Goal: Check status: Check status

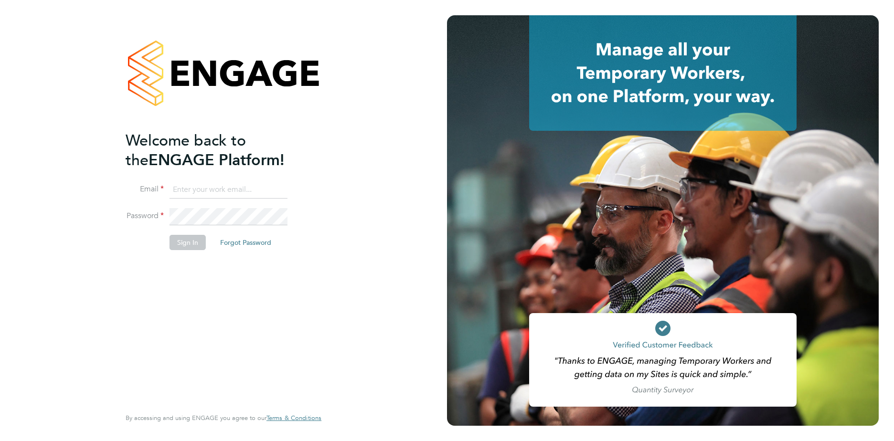
type input "gauri.gautam@vgcgroup.co.uk"
click at [194, 240] on button "Sign In" at bounding box center [187, 242] width 36 height 15
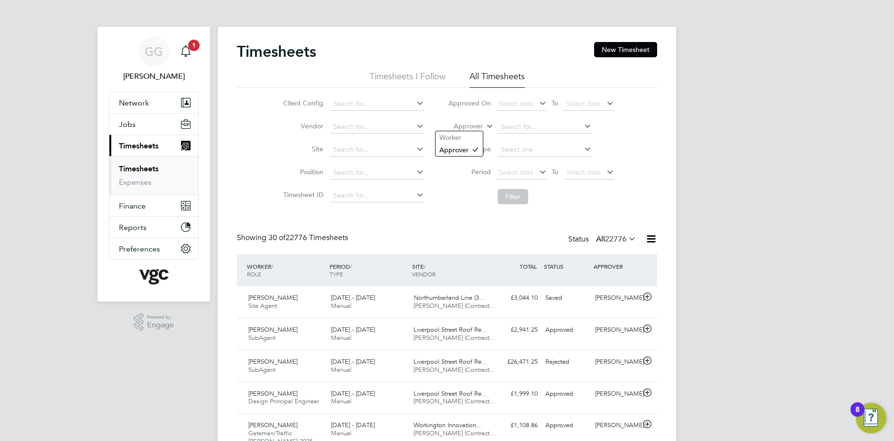
click at [474, 123] on label "Approver" at bounding box center [461, 127] width 43 height 10
click at [466, 138] on li "Worker" at bounding box center [458, 137] width 47 height 12
click at [533, 127] on input at bounding box center [544, 126] width 94 height 13
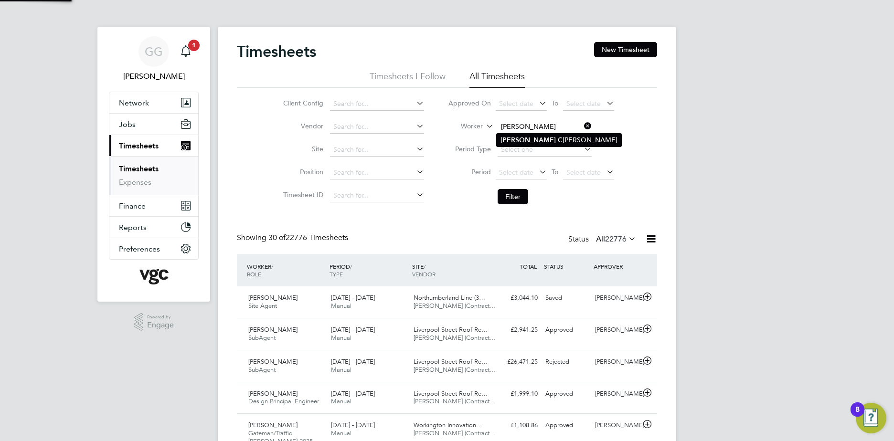
click at [548, 141] on li "Daniel C arter" at bounding box center [559, 140] width 125 height 13
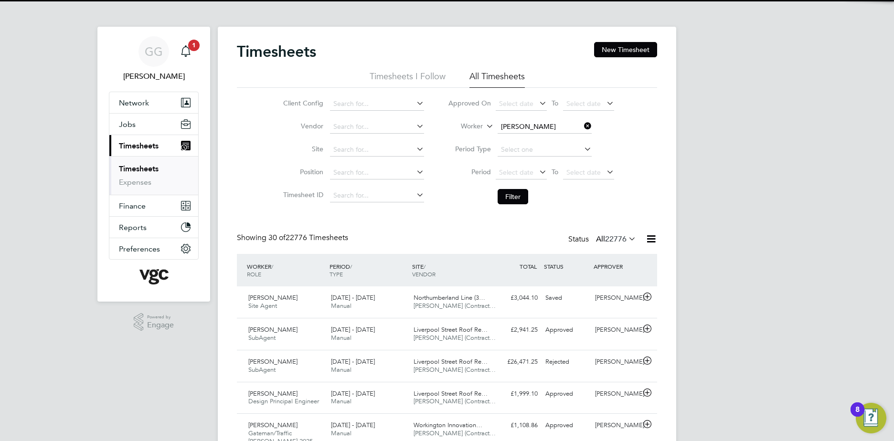
type input "Daniel Carter"
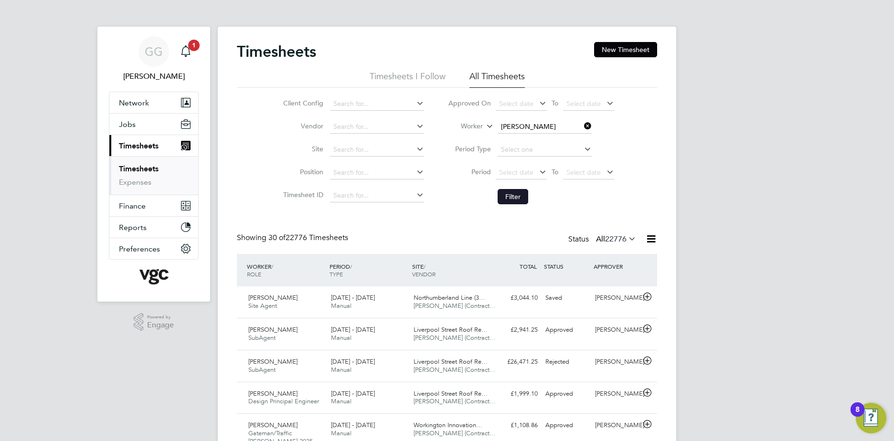
click at [508, 199] on button "Filter" at bounding box center [512, 196] width 31 height 15
click at [459, 306] on span "V.G.Clements (Contract…" at bounding box center [454, 306] width 82 height 8
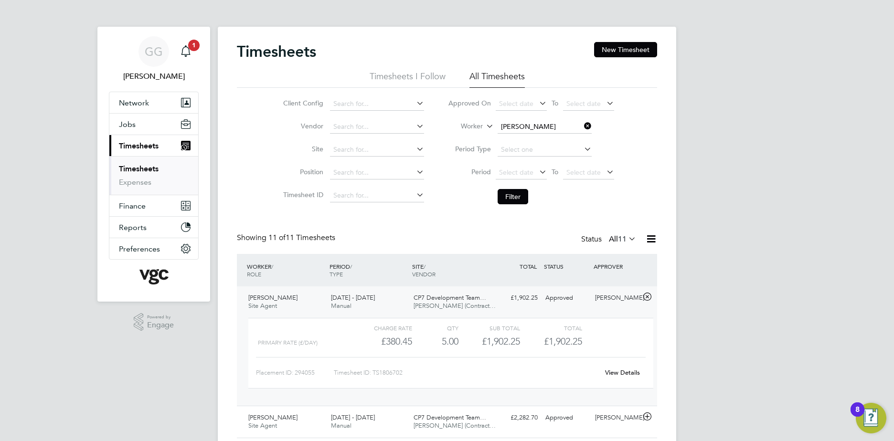
click at [624, 369] on link "View Details" at bounding box center [622, 373] width 35 height 8
drag, startPoint x: 517, startPoint y: 124, endPoint x: 570, endPoint y: 130, distance: 53.4
click at [518, 124] on input at bounding box center [544, 126] width 94 height 13
click at [556, 135] on li "Vijay Chilla" at bounding box center [544, 140] width 95 height 13
type input "Vijay Chilla"
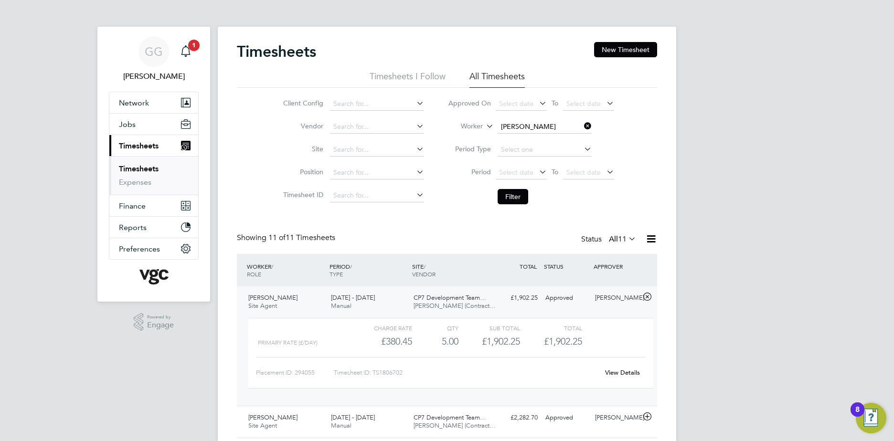
click at [508, 187] on li "Filter" at bounding box center [531, 196] width 190 height 25
click at [510, 198] on button "Filter" at bounding box center [512, 196] width 31 height 15
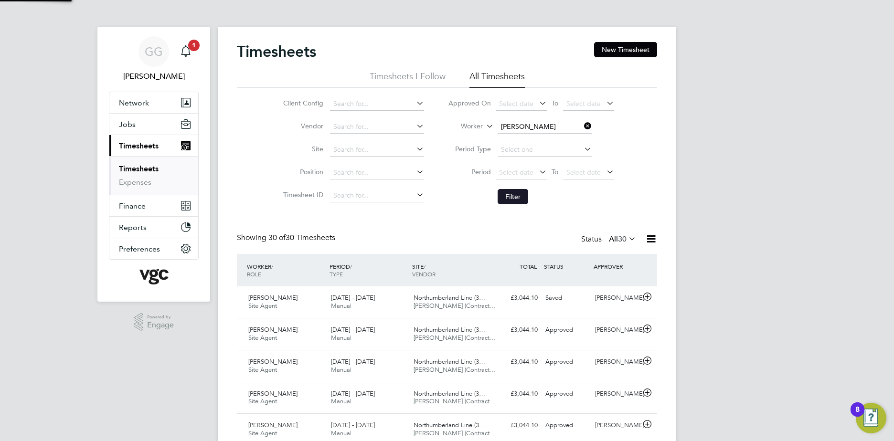
scroll to position [24, 83]
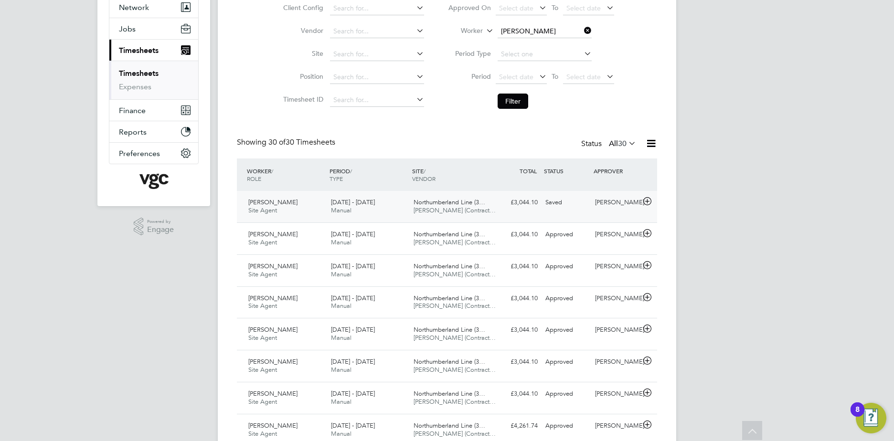
click at [508, 211] on div "Vijay Chilla Site Agent 23 - 29 Aug 2025 23 - 29 Aug 2025 Manual Northumberland…" at bounding box center [447, 207] width 420 height 32
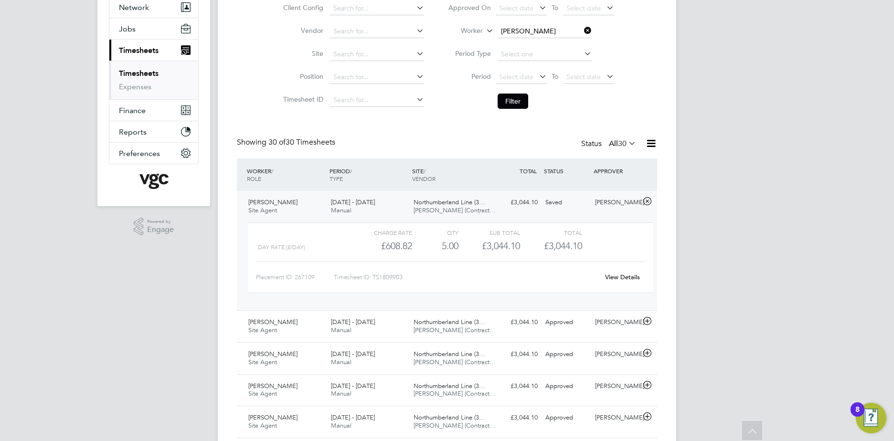
drag, startPoint x: 616, startPoint y: 268, endPoint x: 602, endPoint y: 267, distance: 13.9
click at [616, 268] on div "Placement ID: 267109 Timesheet ID: TS1809903 View Details" at bounding box center [451, 273] width 390 height 23
click at [622, 279] on link "View Details" at bounding box center [622, 277] width 35 height 8
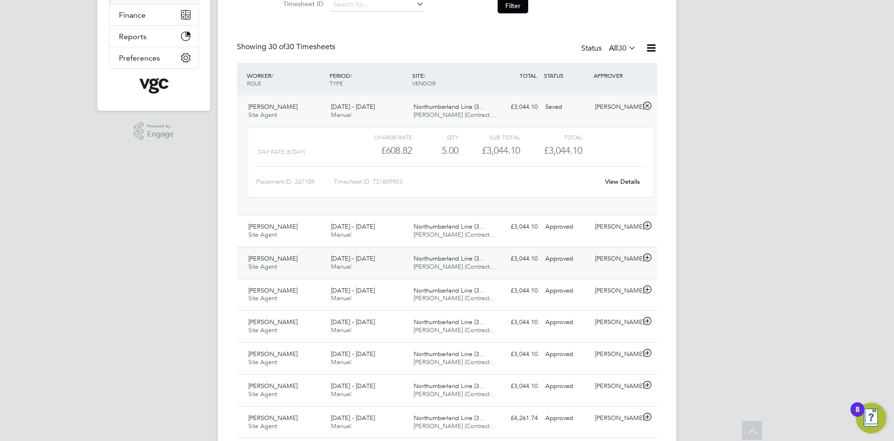
click at [387, 263] on div "9 - 15 Aug 2025 Manual" at bounding box center [368, 263] width 83 height 24
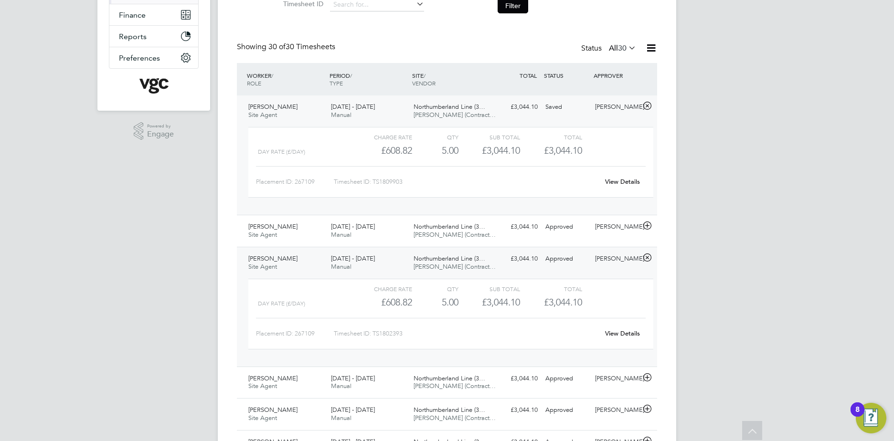
click at [616, 334] on link "View Details" at bounding box center [622, 333] width 35 height 8
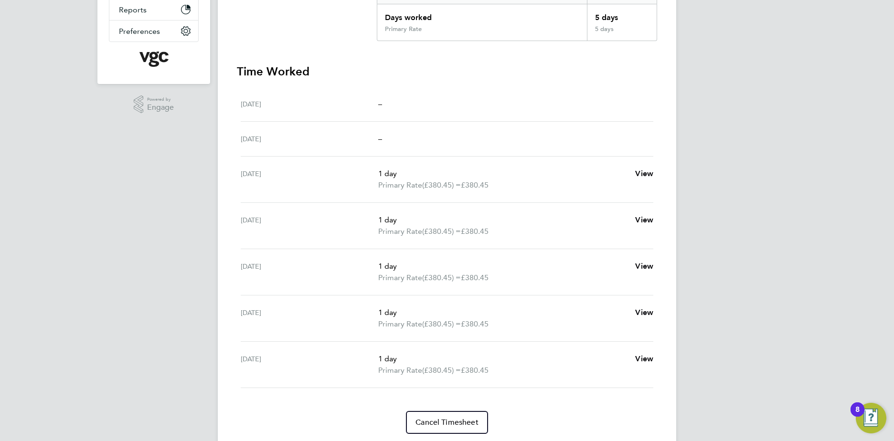
scroll to position [201, 0]
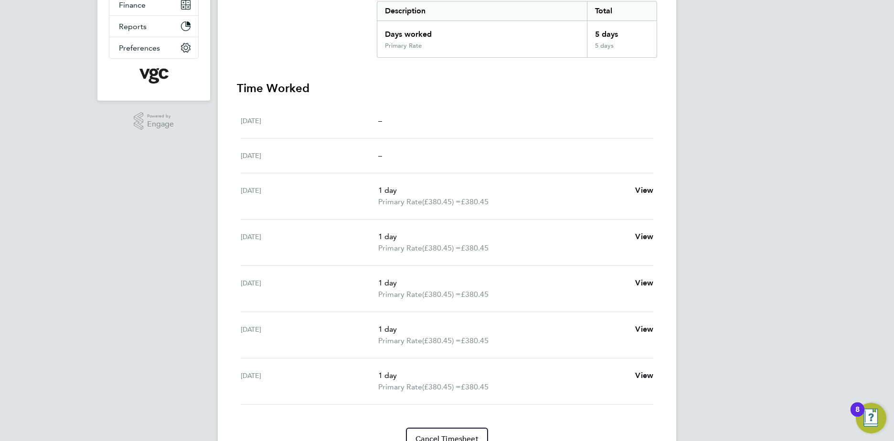
drag, startPoint x: 394, startPoint y: 225, endPoint x: 439, endPoint y: 277, distance: 68.4
click at [439, 277] on ul "[DATE] – [DATE] – [DATE] 1 day Primary Rate (£380.45) = £380.45 View [DATE] 1 d…" at bounding box center [447, 254] width 420 height 301
click at [396, 186] on p "1 day" at bounding box center [502, 190] width 249 height 11
click at [349, 183] on div "Mon 18 Aug 1 day Primary Rate (£380.45) = £380.45 View" at bounding box center [447, 196] width 413 height 46
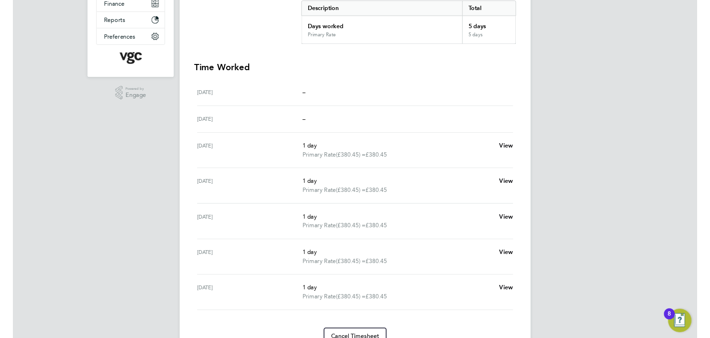
scroll to position [201, 0]
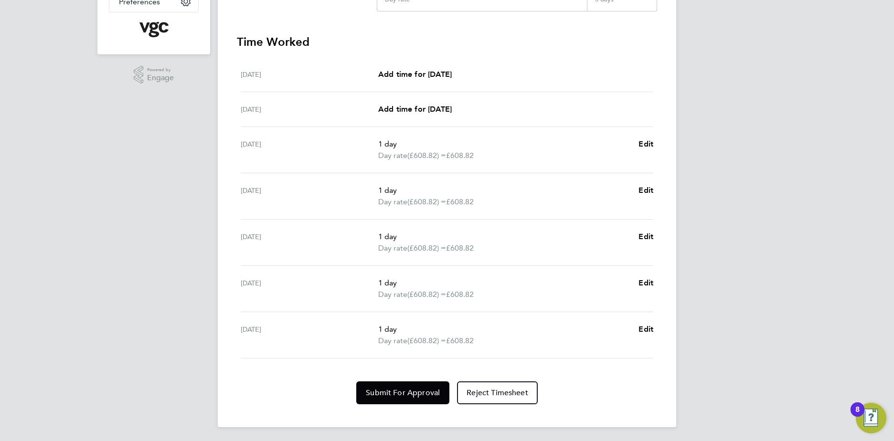
scroll to position [249, 0]
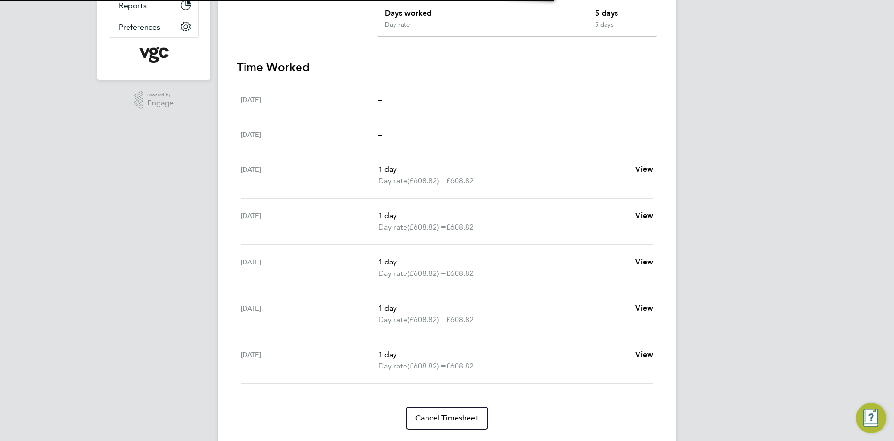
scroll to position [239, 0]
